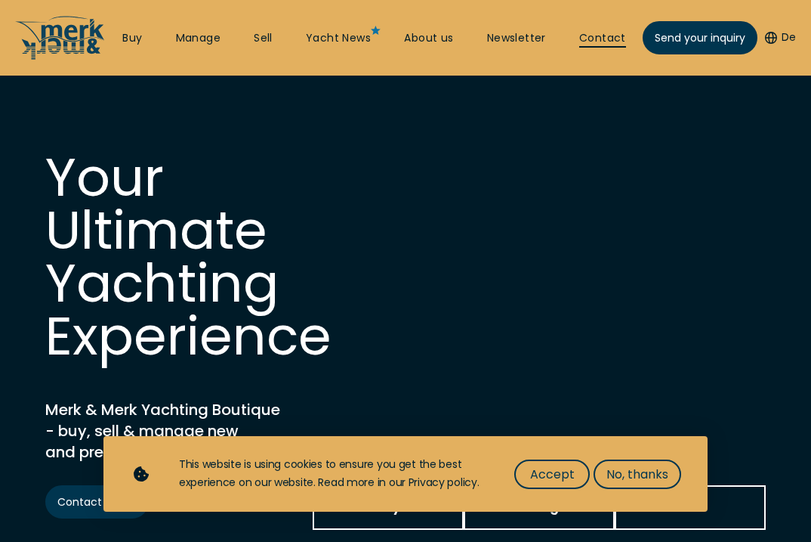
click at [604, 33] on link "Contact" at bounding box center [602, 38] width 47 height 15
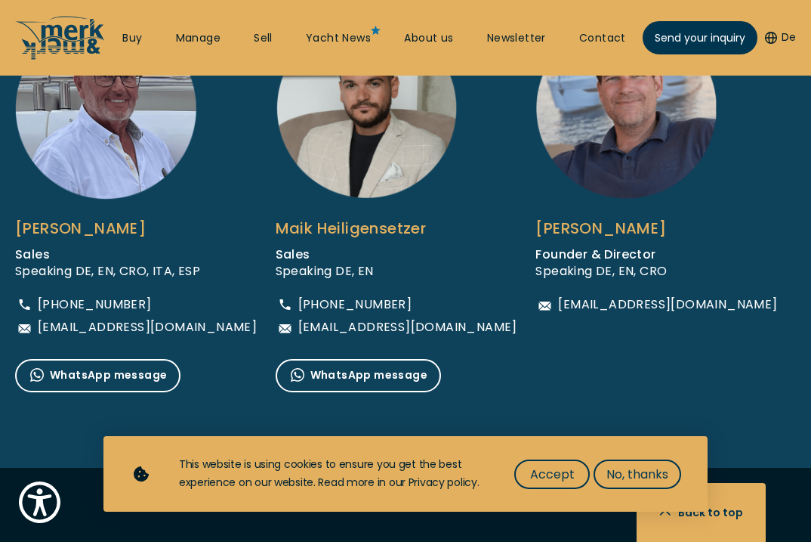
scroll to position [1083, 0]
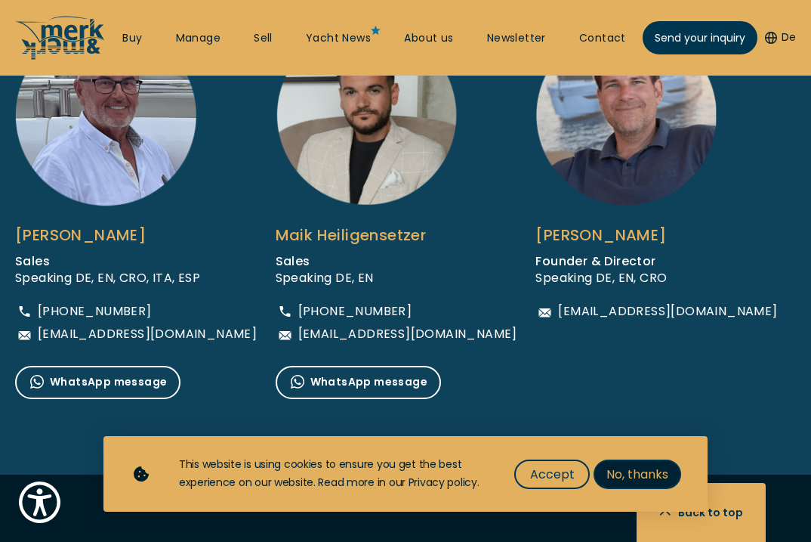
click at [622, 474] on span "No, thanks" at bounding box center [638, 474] width 62 height 19
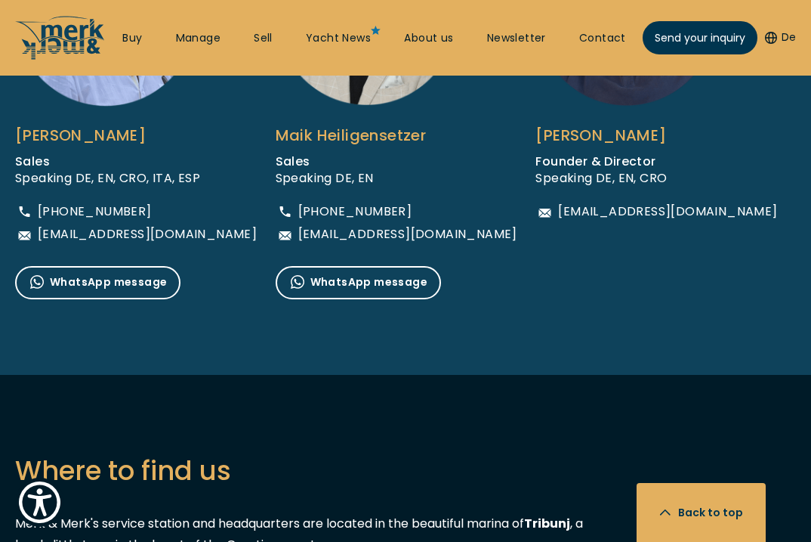
scroll to position [1175, 0]
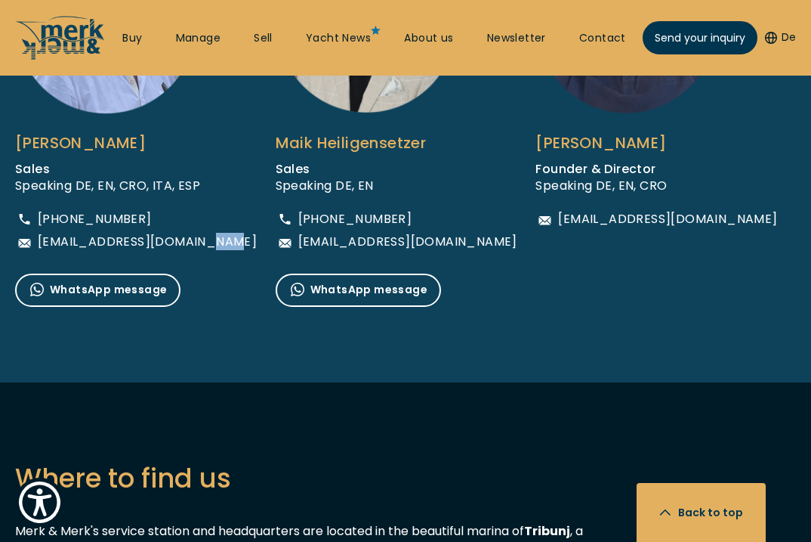
click at [247, 246] on div "[PERSON_NAME] Sales Speaking DE, EN, CRO, [GEOGRAPHIC_DATA], ESP [PHONE_NUMBER]…" at bounding box center [145, 119] width 261 height 375
drag, startPoint x: 248, startPoint y: 244, endPoint x: 38, endPoint y: 246, distance: 210.0
click at [38, 246] on div "[PERSON_NAME] Sales Speaking DE, EN, CRO, [GEOGRAPHIC_DATA], ESP [PHONE_NUMBER]…" at bounding box center [145, 119] width 261 height 375
copy span "[EMAIL_ADDRESS][DOMAIN_NAME]"
click at [487, 236] on div "Maik Heiligensetzer Sales Speaking DE, EN [PHONE_NUMBER] [EMAIL_ADDRESS][DOMAIN…" at bounding box center [406, 119] width 261 height 375
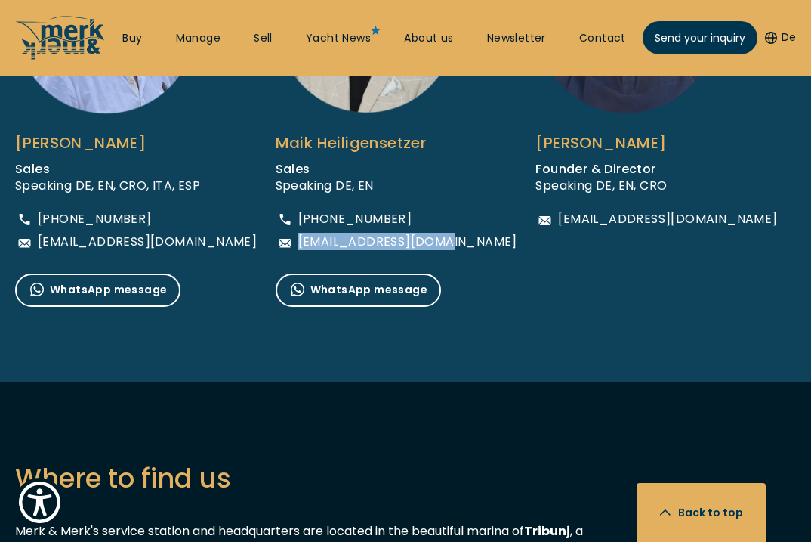
drag, startPoint x: 474, startPoint y: 238, endPoint x: 302, endPoint y: 243, distance: 171.6
click at [302, 243] on div "Maik Heiligensetzer Sales Speaking DE, EN [PHONE_NUMBER] [EMAIL_ADDRESS][DOMAIN…" at bounding box center [406, 119] width 261 height 375
copy span "[EMAIL_ADDRESS][DOMAIN_NAME]"
